Goal: Contribute content: Contribute content

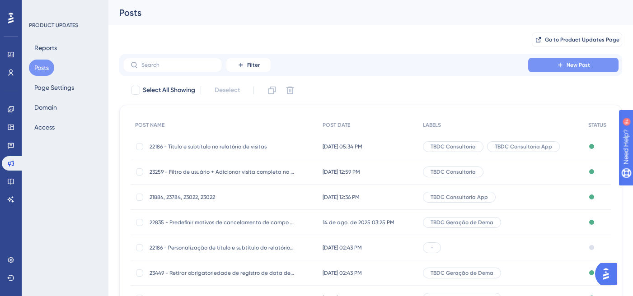
click at [573, 67] on span "New Post" at bounding box center [577, 64] width 23 height 7
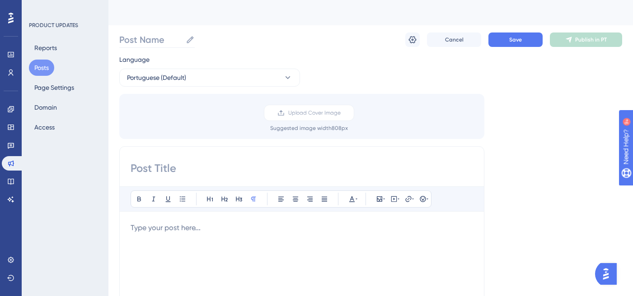
click at [141, 46] on label "Post Name" at bounding box center [156, 40] width 75 height 16
click at [141, 46] on input "Post Name" at bounding box center [150, 39] width 63 height 13
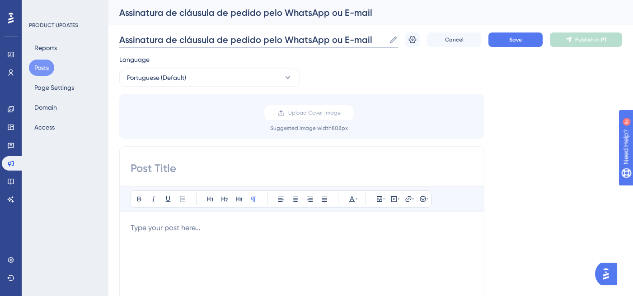
click at [344, 37] on input "Assinatura de cláusula de pedido pelo WhatsApp ou E-mail" at bounding box center [252, 39] width 266 height 13
click at [290, 40] on input "Assinatura de cláusula de pedido pelo WhatsApp ou E-mail" at bounding box center [252, 39] width 266 height 13
click at [343, 40] on input "Assinatura de cláusula de pedido pelo whatsApp ou E-mail" at bounding box center [251, 39] width 265 height 13
click at [290, 40] on input "Assinatura de cláusula de pedido pelo whatsApp ou e-mail" at bounding box center [252, 39] width 266 height 13
click at [266, 40] on input "Assinatura de cláusula de pedido pelo WhatsApp ou e-mail" at bounding box center [252, 39] width 266 height 13
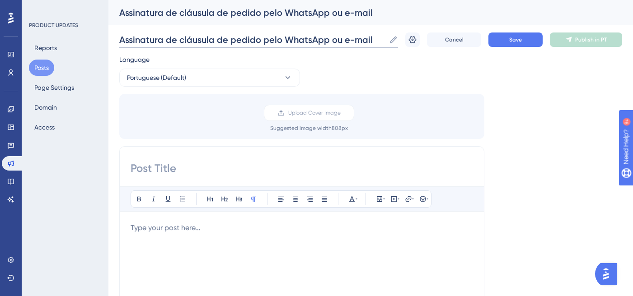
click at [266, 40] on input "Assinatura de cláusula de pedido pelo WhatsApp ou e-mail" at bounding box center [252, 39] width 266 height 13
type input "Assinatura de cláusula de pedido pelo WhatsApp ou e-mail"
click at [186, 173] on input at bounding box center [302, 168] width 342 height 14
paste input "Assinatura de cláusula de pedido pelo WhatsApp ou e-mail"
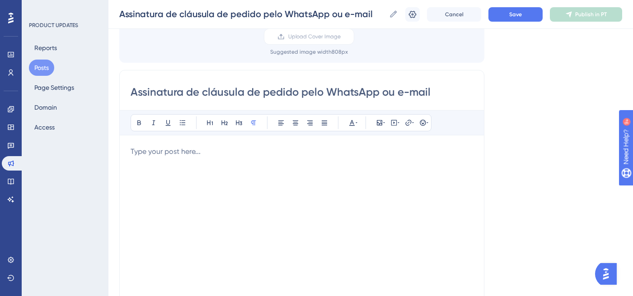
scroll to position [89, 0]
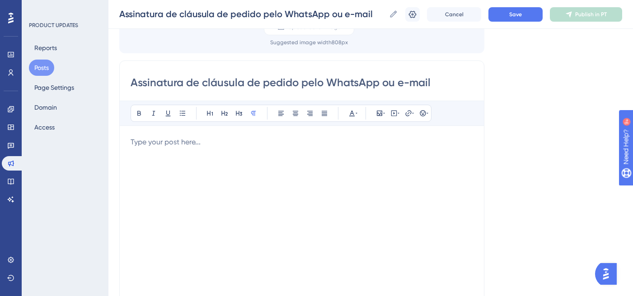
type input "Assinatura de cláusula de pedido pelo WhatsApp ou e-mail"
click at [134, 159] on div at bounding box center [302, 236] width 342 height 199
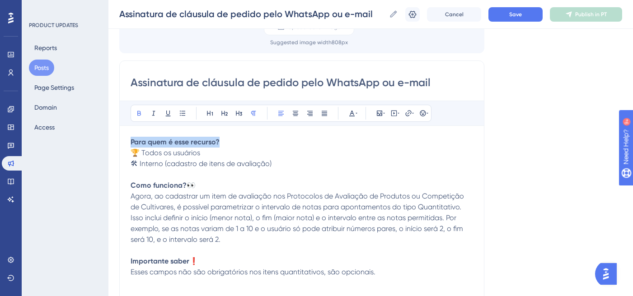
drag, startPoint x: 131, startPoint y: 140, endPoint x: 227, endPoint y: 140, distance: 95.3
click at [227, 140] on p "Para quem é esse recurso?" at bounding box center [302, 142] width 342 height 11
click at [206, 115] on icon at bounding box center [209, 113] width 7 height 7
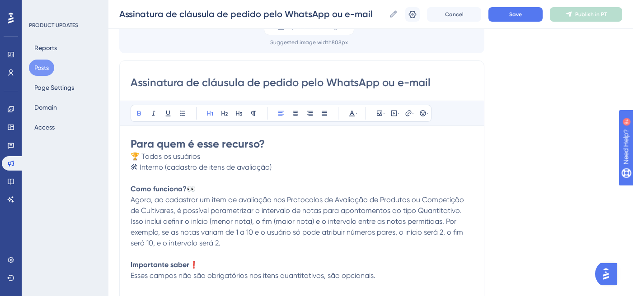
click at [270, 171] on span "🛠 Interno (cadastro de itens de avaliação)" at bounding box center [201, 167] width 141 height 9
click at [228, 225] on span "Agora, ao cadastrar um item de avaliação nos Protocolos de Avaliação de Produto…" at bounding box center [298, 222] width 335 height 52
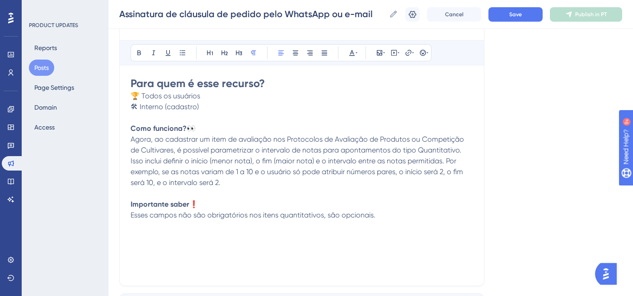
scroll to position [155, 0]
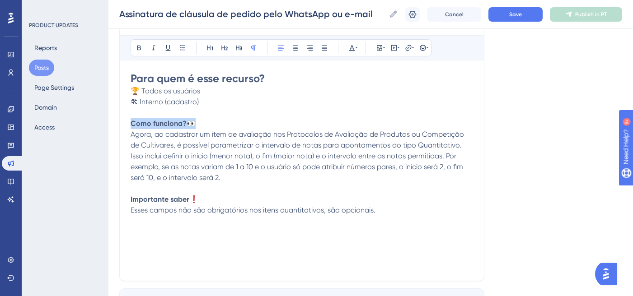
drag, startPoint x: 202, startPoint y: 126, endPoint x: 125, endPoint y: 124, distance: 77.3
click at [125, 124] on div "Assinatura de cláusula de pedido pelo WhatsApp ou e-mail Bold Italic Underline …" at bounding box center [301, 138] width 365 height 286
click at [210, 46] on icon at bounding box center [210, 48] width 6 height 5
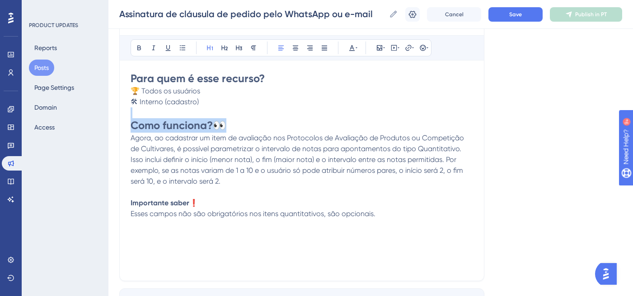
click at [235, 127] on h1 "Como funciona? 👀" at bounding box center [302, 125] width 342 height 14
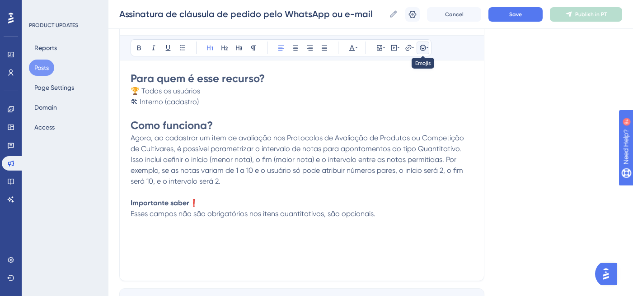
click at [426, 45] on icon at bounding box center [427, 47] width 2 height 7
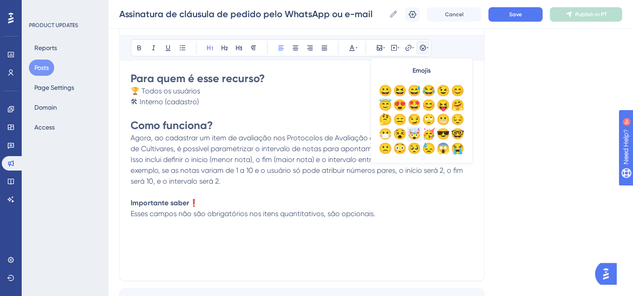
click at [416, 131] on div "🤯" at bounding box center [414, 134] width 14 height 14
drag, startPoint x: 200, startPoint y: 203, endPoint x: 113, endPoint y: 207, distance: 86.8
click at [113, 207] on div "Performance Users Engagement Widgets Feedback Product Updates Knowledge Base AI…" at bounding box center [370, 181] width 524 height 672
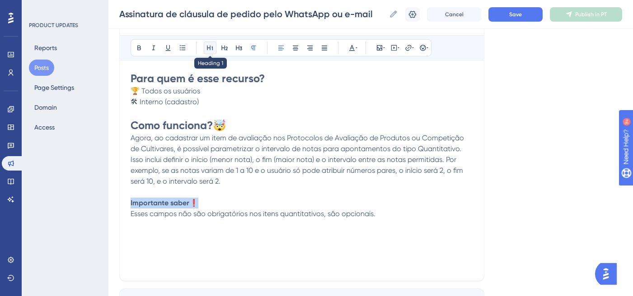
click at [207, 46] on icon at bounding box center [210, 48] width 6 height 5
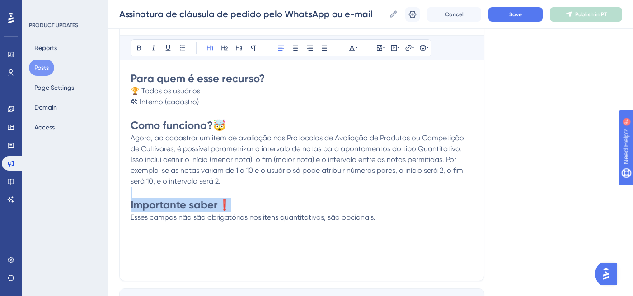
click at [263, 220] on span "Esses campos não são obrigatórios nos itens quantitativos, são opcionais." at bounding box center [253, 217] width 245 height 9
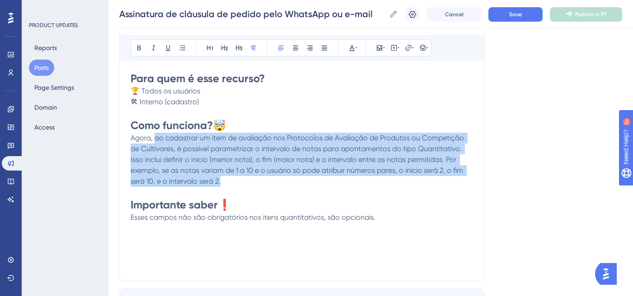
drag, startPoint x: 223, startPoint y: 182, endPoint x: 156, endPoint y: 135, distance: 82.0
click at [156, 135] on p "Agora, ao cadastrar um item de avaliação nos Protocolos de Avaliação de Produto…" at bounding box center [302, 160] width 342 height 54
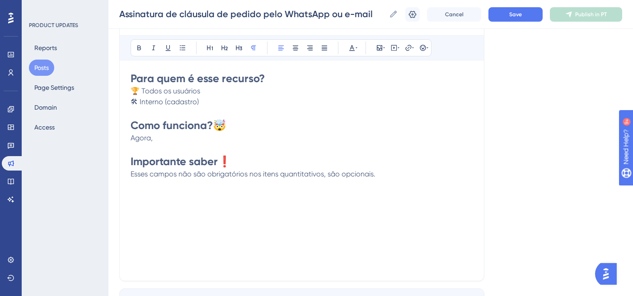
drag, startPoint x: 383, startPoint y: 176, endPoint x: 131, endPoint y: 172, distance: 253.0
click at [131, 172] on p "Esses campos não são obrigatórios nos itens quantitativos, são opcionais." at bounding box center [302, 174] width 342 height 11
click at [171, 136] on p "Agora," at bounding box center [302, 138] width 342 height 11
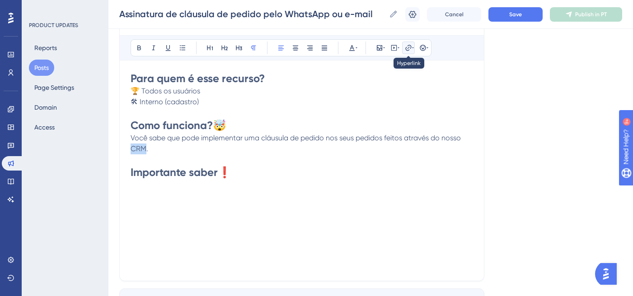
click at [408, 48] on icon at bounding box center [408, 48] width 6 height 6
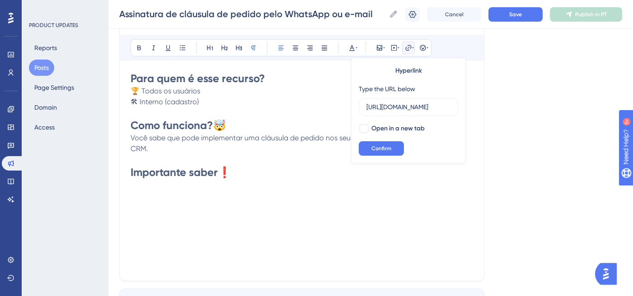
type input "[URL][DOMAIN_NAME]"
click at [380, 148] on span "Confirm" at bounding box center [381, 148] width 20 height 7
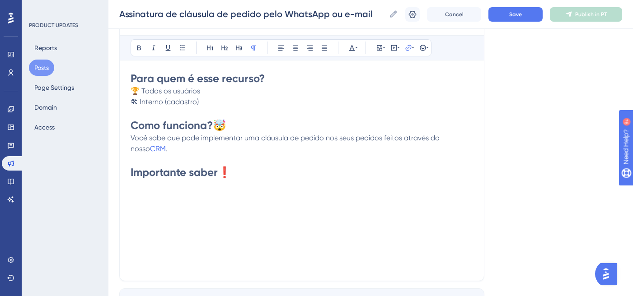
click at [178, 150] on p "Você sabe que pode implementar uma cláusula de pedido nos seus pedidos feitos a…" at bounding box center [302, 144] width 342 height 22
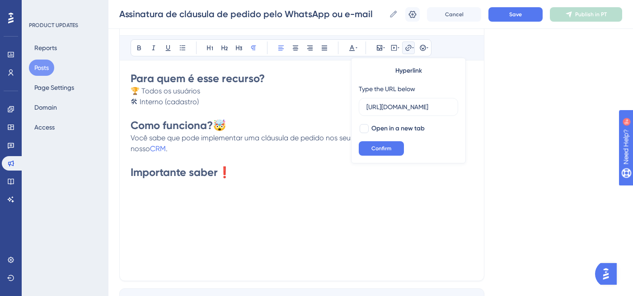
click at [178, 150] on p "Você sabe que pode implementar uma cláusula de pedido nos seus pedidos feitos a…" at bounding box center [302, 144] width 342 height 22
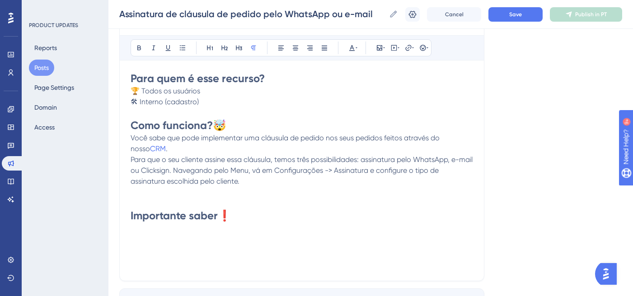
click at [238, 185] on span "Para que o seu cliente assine essa cláusula, temos três possibilidades: assinat…" at bounding box center [303, 170] width 344 height 30
click at [142, 190] on p at bounding box center [302, 192] width 342 height 11
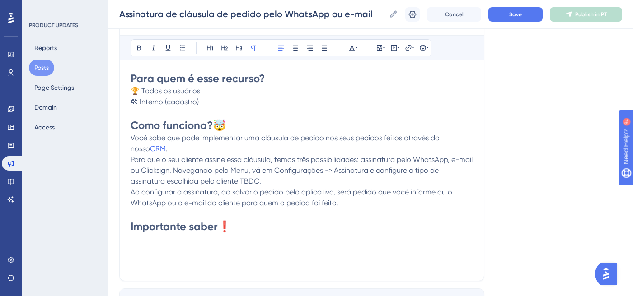
click at [189, 172] on span "Para que o seu cliente assine essa cláusula, temos três possibilidades: assinat…" at bounding box center [303, 170] width 344 height 30
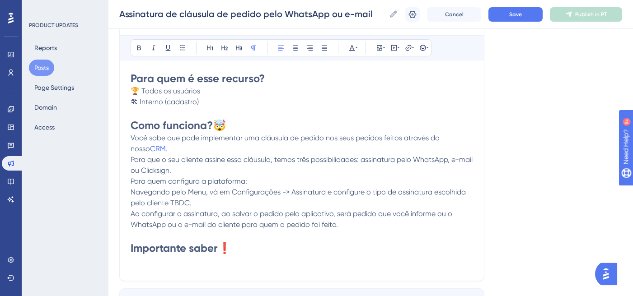
click at [129, 193] on div "Assinatura de cláusula de pedido pelo WhatsApp ou e-mail Bold Italic Underline …" at bounding box center [301, 138] width 365 height 286
click at [129, 192] on div "Assinatura de cláusula de pedido pelo WhatsApp ou e-mail Bold Italic Underline …" at bounding box center [301, 138] width 365 height 286
click at [131, 181] on span "Para quem configura a plataforma:" at bounding box center [189, 181] width 117 height 9
click at [178, 47] on button at bounding box center [182, 48] width 13 height 13
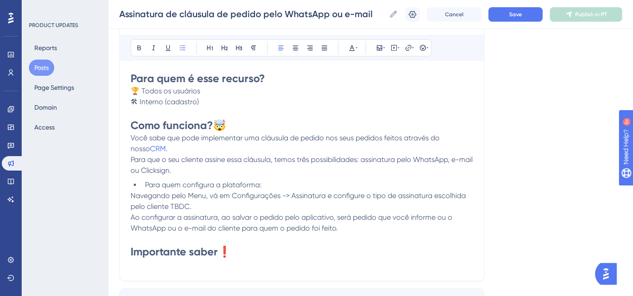
click at [325, 196] on span "Navegando pelo Menu, vá em Configurações -> Assinatura e configure o tipo de as…" at bounding box center [299, 201] width 337 height 19
click at [222, 208] on span "Navegando pelo Menu, vá em Configurações -> Assinatura eletrônica e configure o…" at bounding box center [300, 201] width 338 height 19
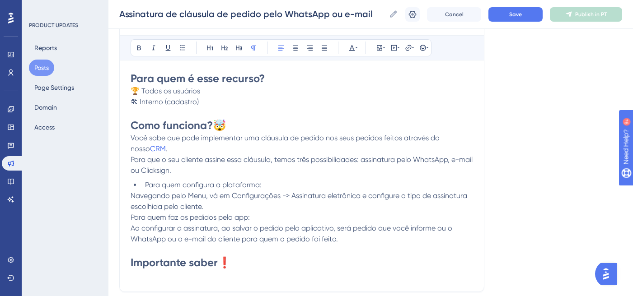
click at [132, 217] on span "Para quem faz os pedidos pelo app:" at bounding box center [190, 217] width 119 height 9
click at [177, 47] on button at bounding box center [182, 48] width 13 height 13
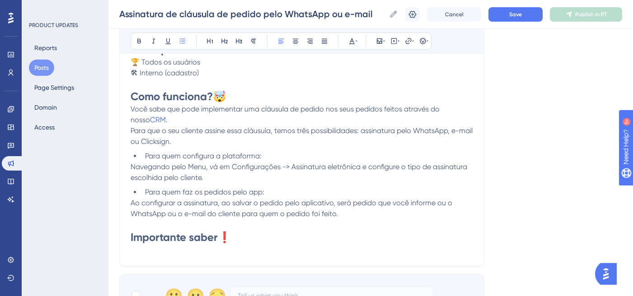
scroll to position [185, 0]
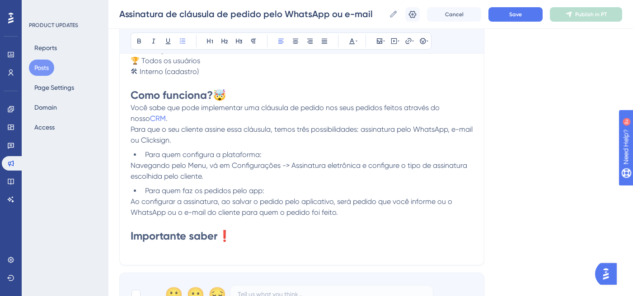
click at [223, 209] on span "Ao configurar a assinatura, ao salvar o pedido pelo aplicativo, será pedido que…" at bounding box center [292, 206] width 323 height 19
click at [226, 202] on span "Ao configurar a assinatura, ao salvar o pedido pelo aplicativo, será pedido que…" at bounding box center [292, 206] width 323 height 19
click at [287, 200] on span "Ao salvar o pedido pelo aplicativo, será pedido que você informe ou o WhatsApp …" at bounding box center [303, 206] width 344 height 19
click at [361, 203] on span "Ao salvar o pedido pelo aplicativo, será solicitado que você informe ou o Whats…" at bounding box center [295, 206] width 329 height 19
click at [257, 215] on p "Ao salvar o pedido pelo aplicativo, será solicitado que você informe o WhatsApp…" at bounding box center [302, 207] width 342 height 22
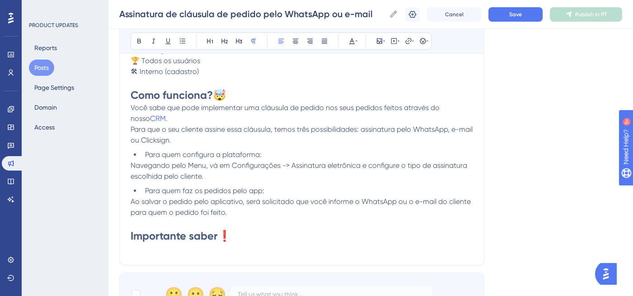
click at [223, 213] on span "Ao salvar o pedido pelo aplicativo, será solicitado que você informe o WhatsApp…" at bounding box center [302, 206] width 342 height 19
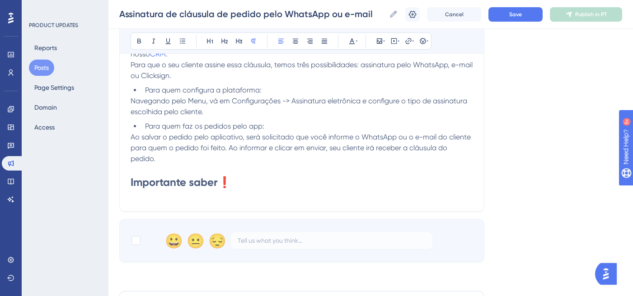
scroll to position [250, 0]
click at [138, 240] on div at bounding box center [135, 240] width 9 height 9
checkbox input "true"
click at [238, 190] on p at bounding box center [302, 194] width 342 height 11
click at [237, 182] on h1 "Importante saber ❗" at bounding box center [302, 182] width 342 height 14
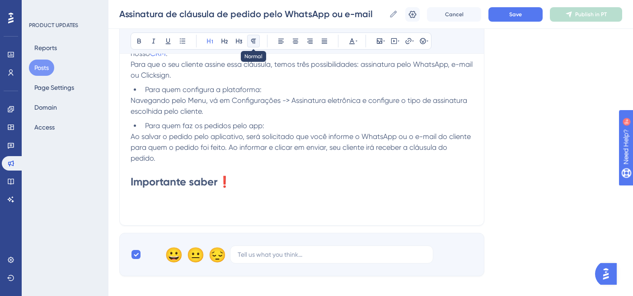
click at [252, 39] on icon at bounding box center [253, 41] width 5 height 5
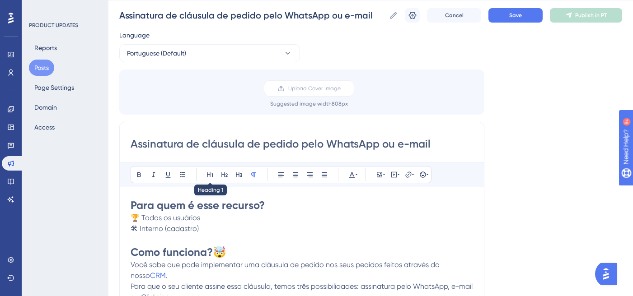
scroll to position [0, 0]
